Goal: Transaction & Acquisition: Purchase product/service

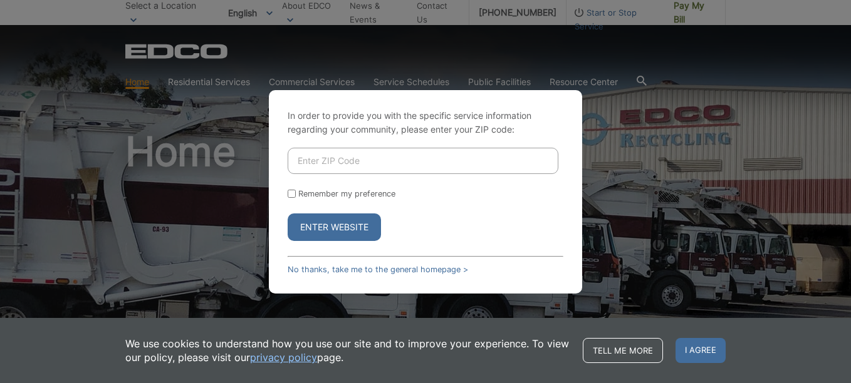
click at [346, 149] on input "Enter ZIP Code" at bounding box center [423, 161] width 271 height 26
type input "92026"
click at [335, 227] on button "Enter Website" at bounding box center [334, 228] width 93 height 28
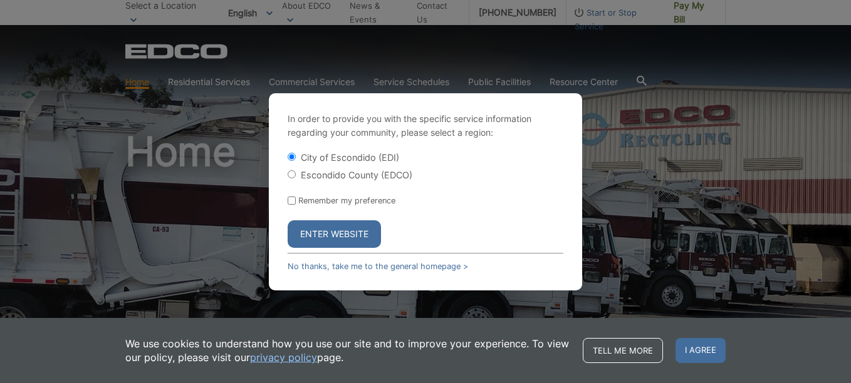
click at [289, 175] on input "Escondido County (EDCO)" at bounding box center [292, 174] width 8 height 8
radio input "true"
click at [334, 235] on button "Enter Website" at bounding box center [334, 235] width 93 height 28
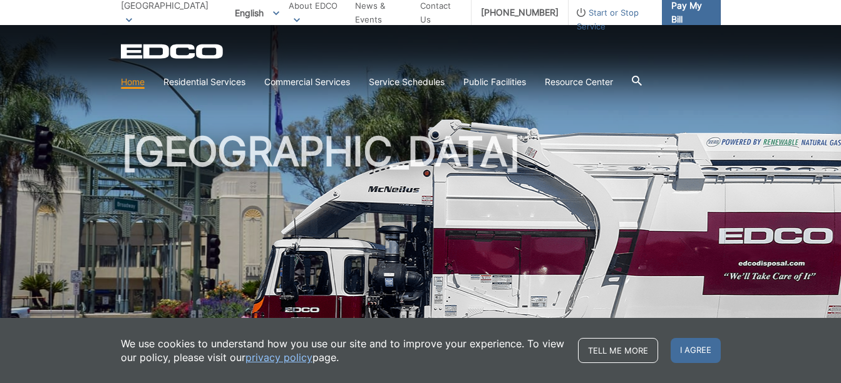
click at [699, 19] on span "Pay My Bill" at bounding box center [691, 13] width 39 height 28
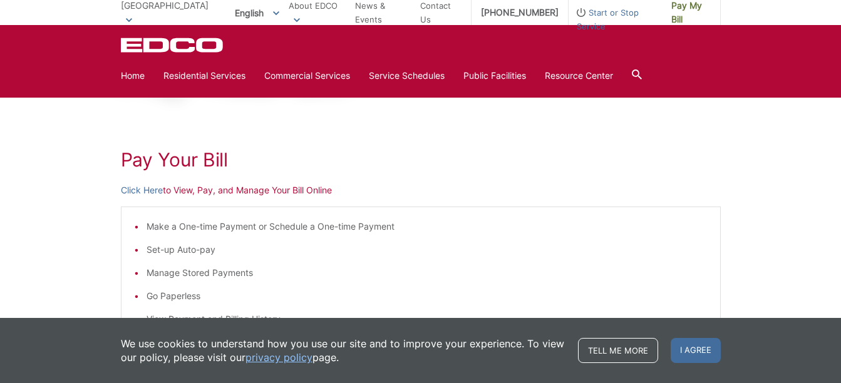
scroll to position [125, 0]
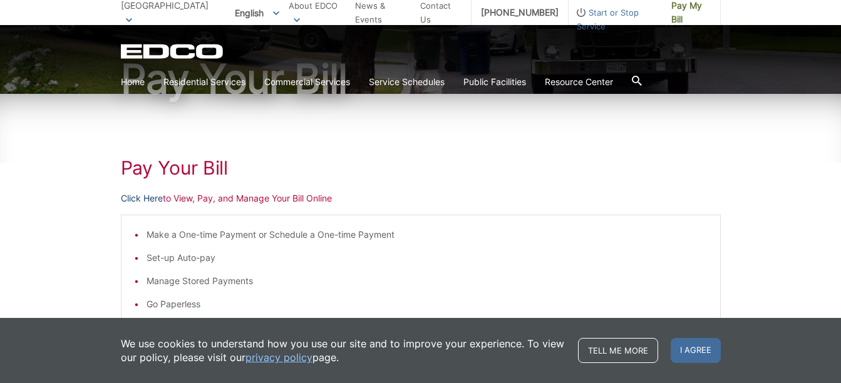
click at [137, 196] on link "Click Here" at bounding box center [142, 199] width 42 height 14
